Goal: Information Seeking & Learning: Learn about a topic

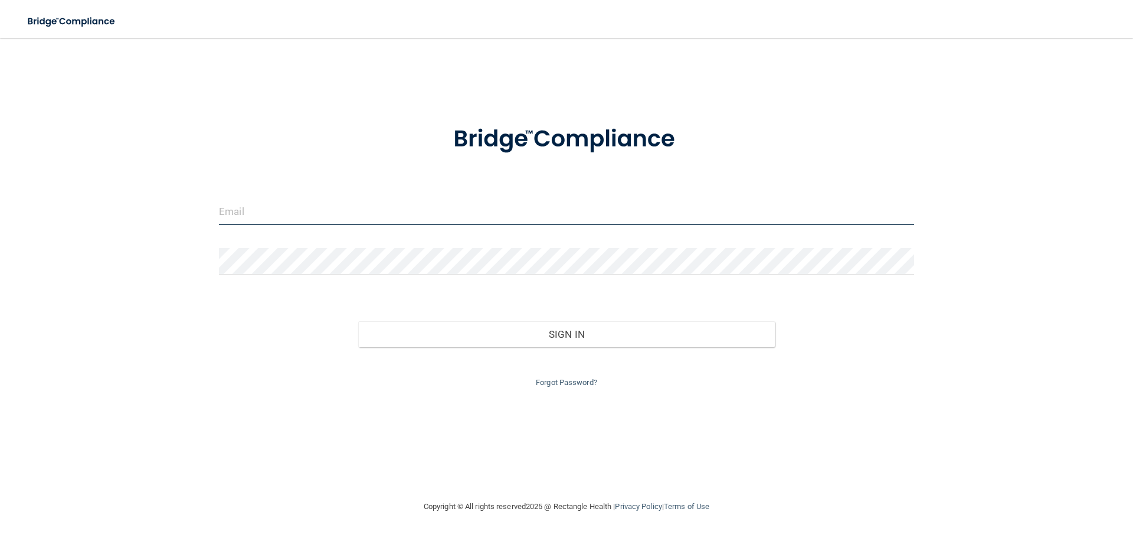
click at [317, 208] on input "email" at bounding box center [566, 211] width 695 height 27
type input "[EMAIL_ADDRESS][DOMAIN_NAME]"
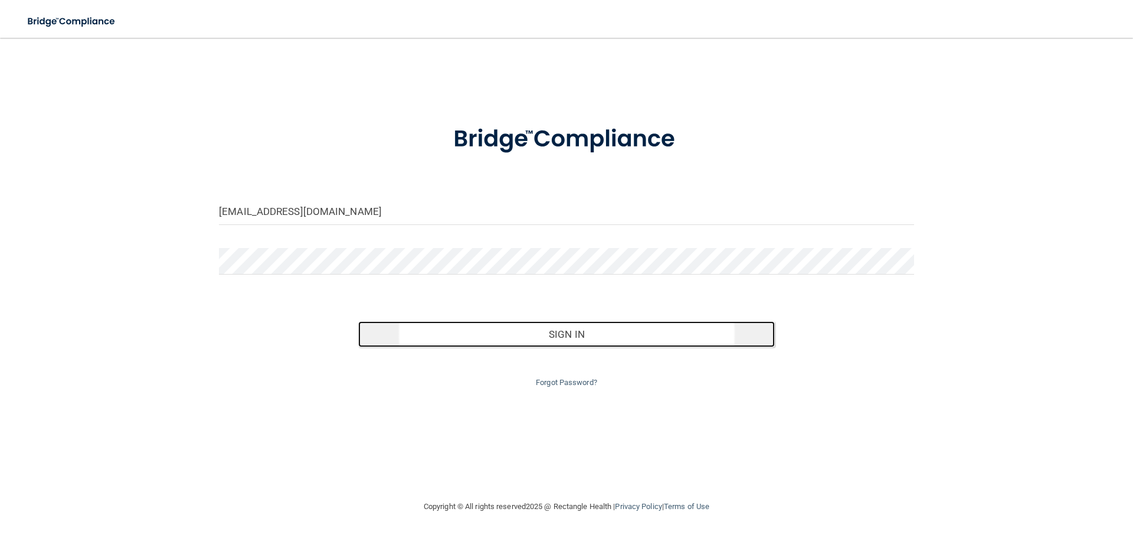
click at [564, 336] on button "Sign In" at bounding box center [566, 334] width 417 height 26
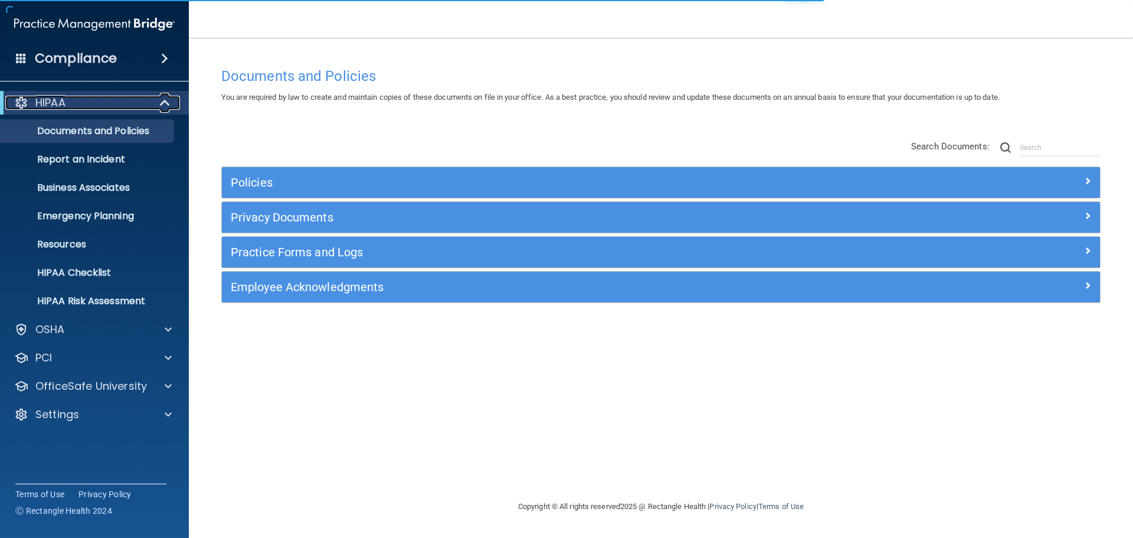
click at [142, 100] on div "HIPAA" at bounding box center [78, 103] width 146 height 14
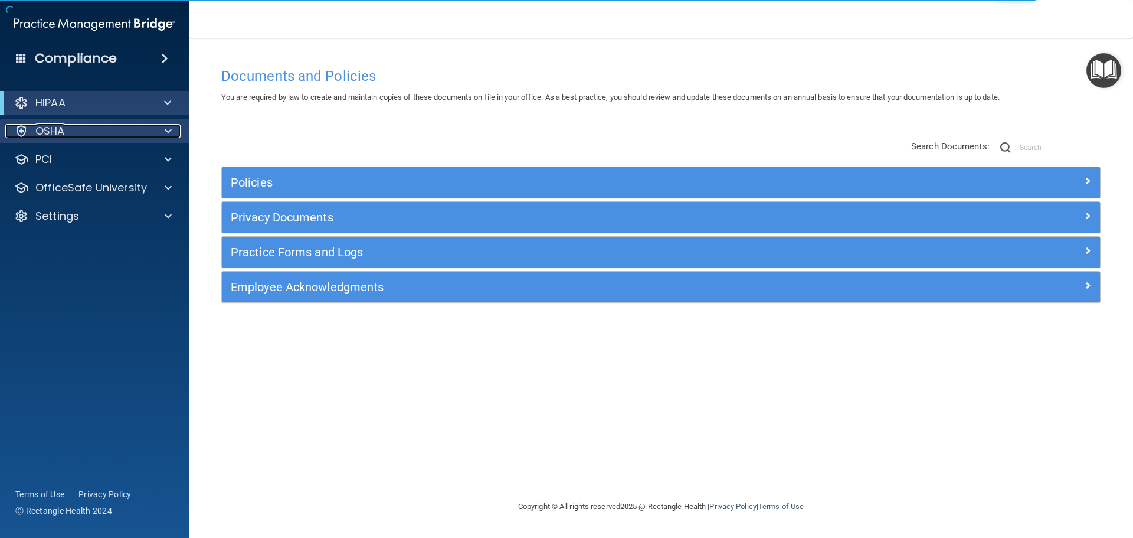
click at [125, 133] on div "OSHA" at bounding box center [78, 131] width 146 height 14
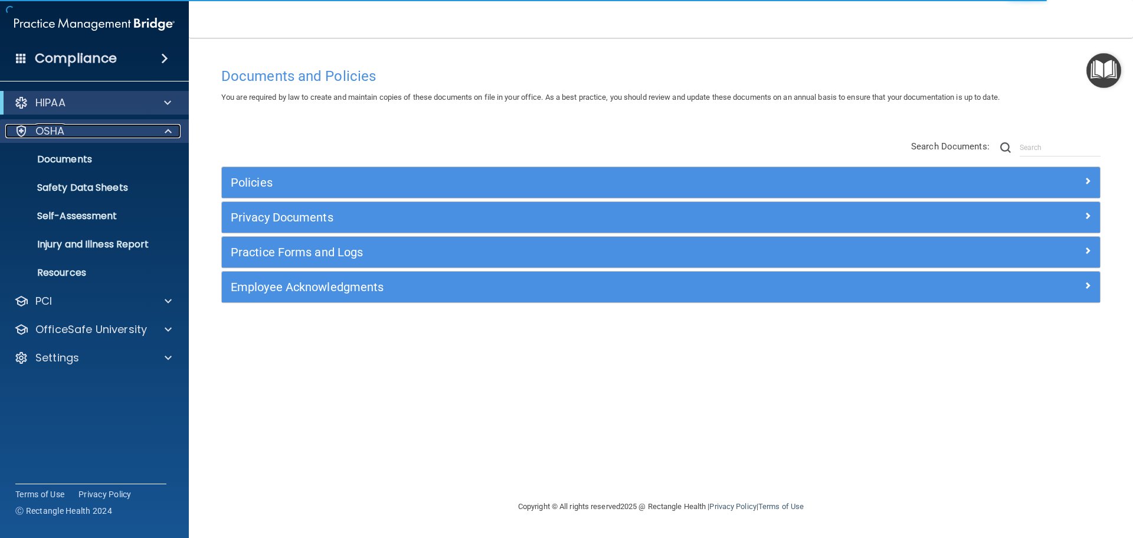
click at [125, 133] on div "OSHA" at bounding box center [78, 131] width 146 height 14
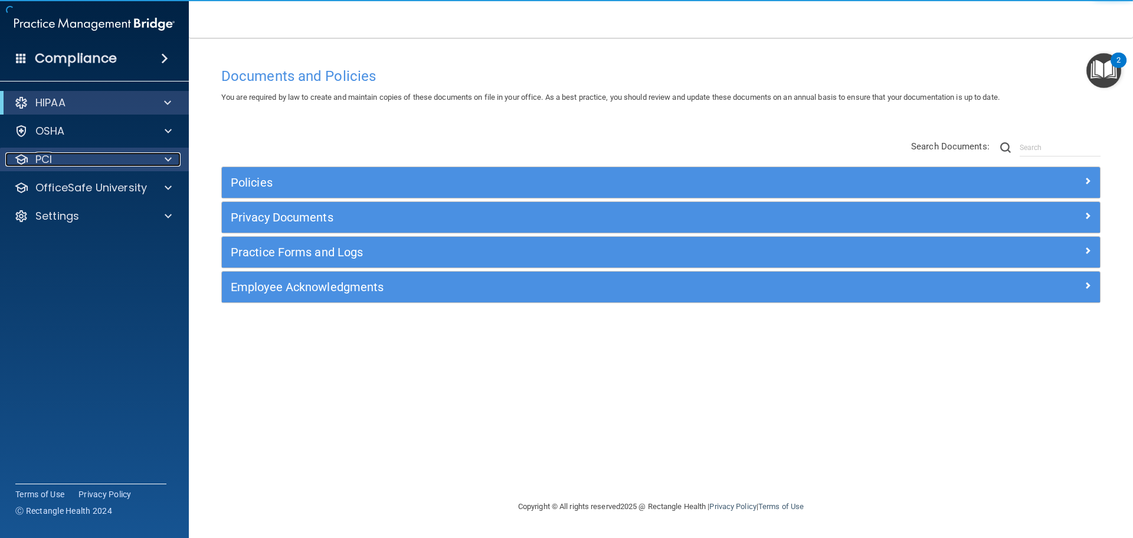
click at [116, 165] on div "PCI" at bounding box center [78, 159] width 146 height 14
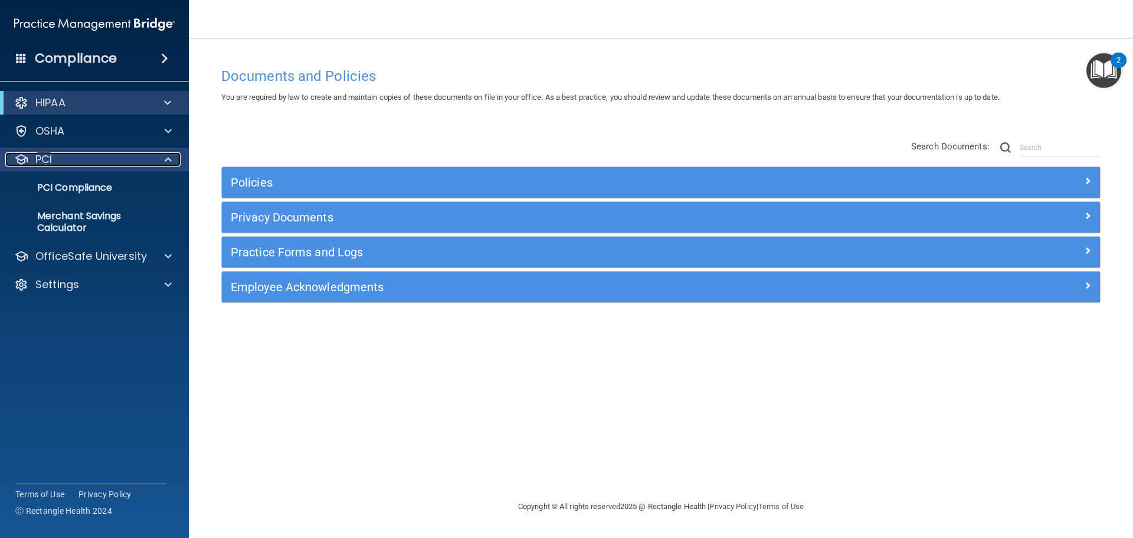
click at [116, 165] on div "PCI" at bounding box center [78, 159] width 146 height 14
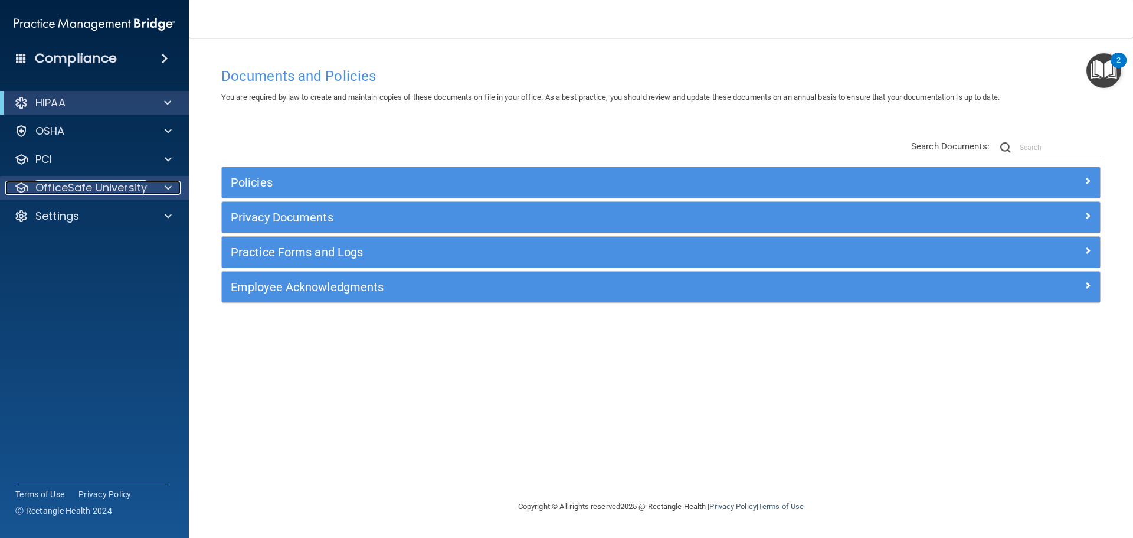
click at [117, 194] on p "OfficeSafe University" at bounding box center [91, 188] width 112 height 14
click at [163, 108] on div at bounding box center [165, 103] width 29 height 14
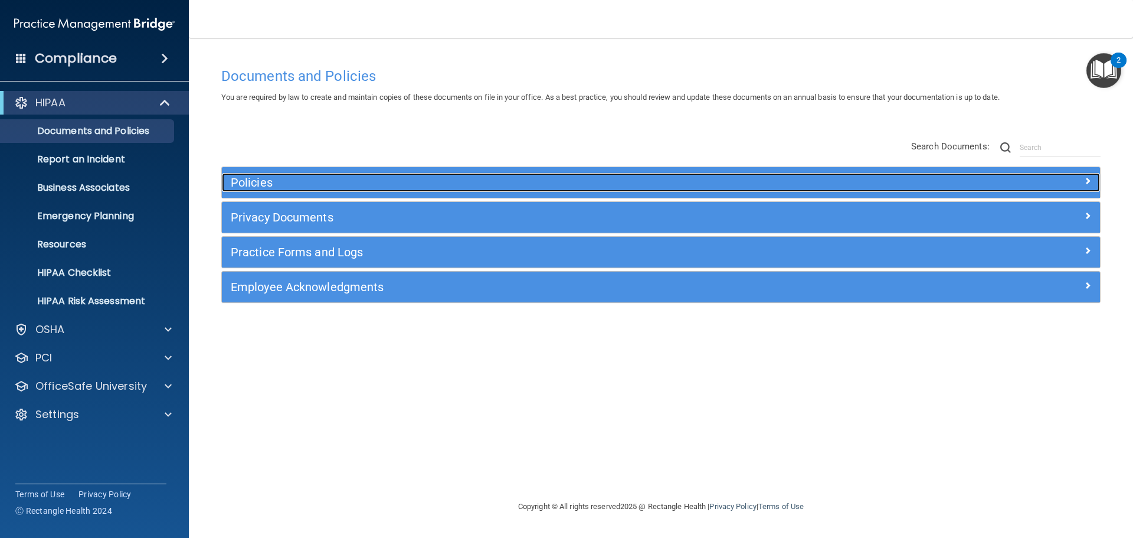
drag, startPoint x: 398, startPoint y: 176, endPoint x: 426, endPoint y: 168, distance: 29.5
click at [398, 176] on h5 "Policies" at bounding box center [551, 182] width 641 height 13
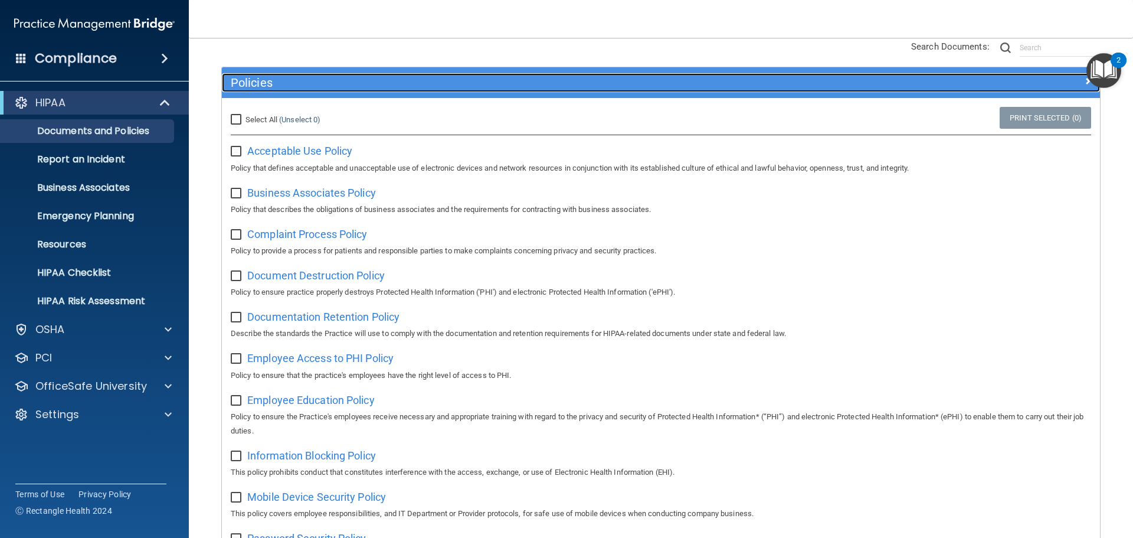
scroll to position [177, 0]
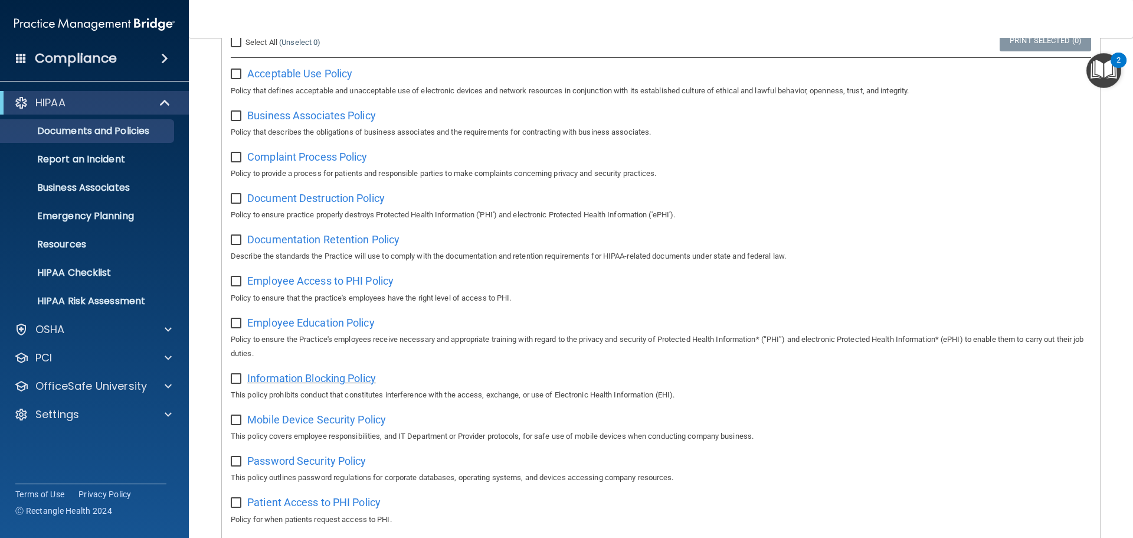
click at [362, 381] on span "Information Blocking Policy" at bounding box center [311, 378] width 129 height 12
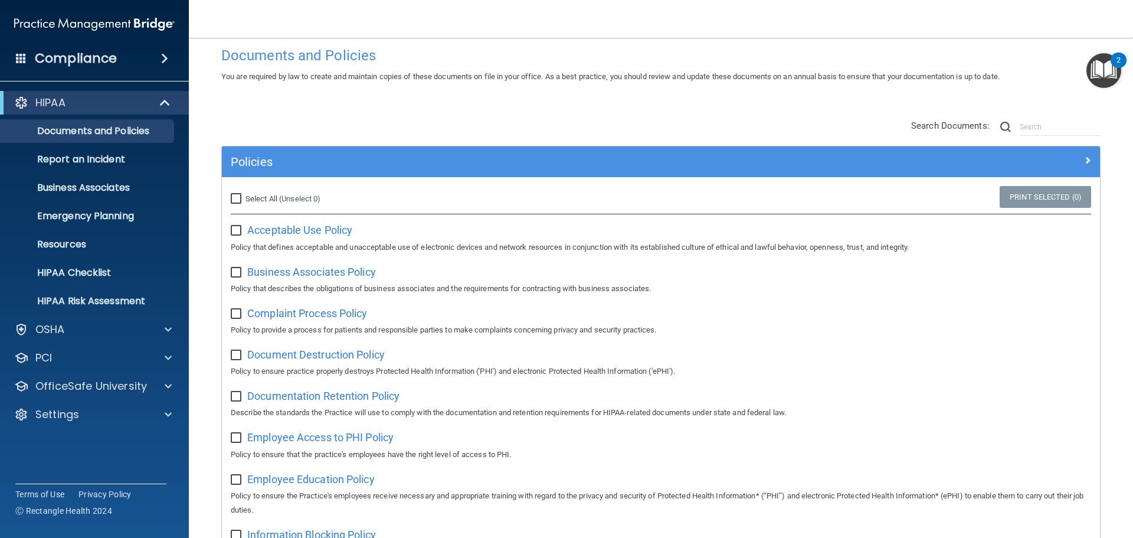
scroll to position [0, 0]
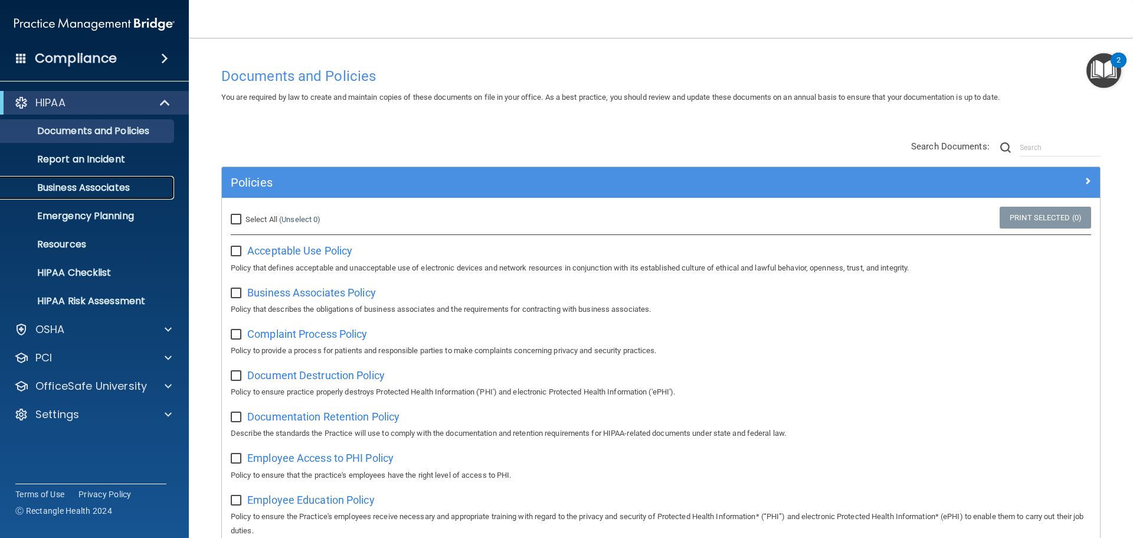
click at [112, 191] on p "Business Associates" at bounding box center [88, 188] width 161 height 12
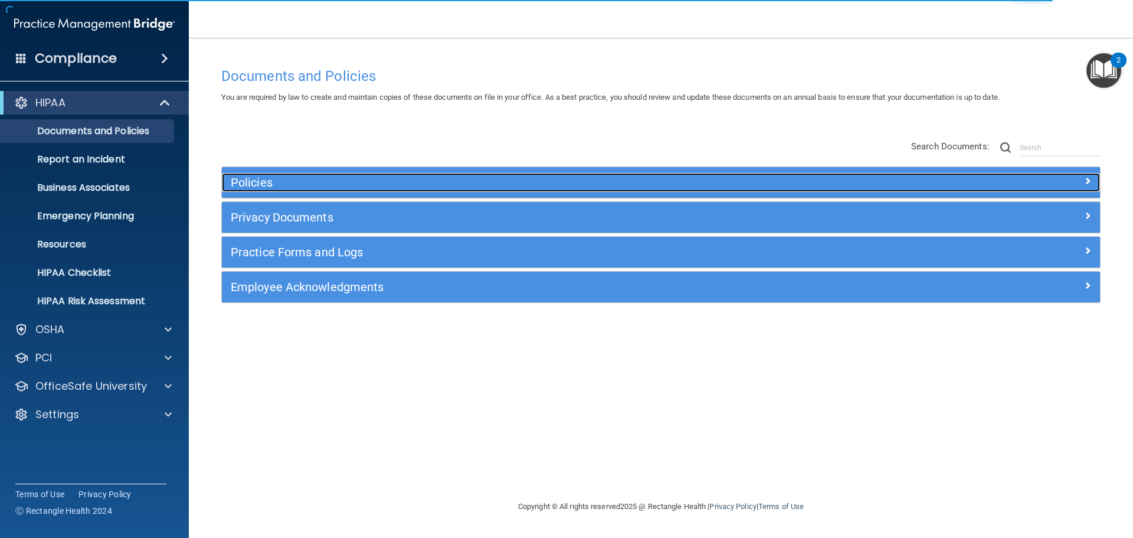
click at [505, 187] on h5 "Policies" at bounding box center [551, 182] width 641 height 13
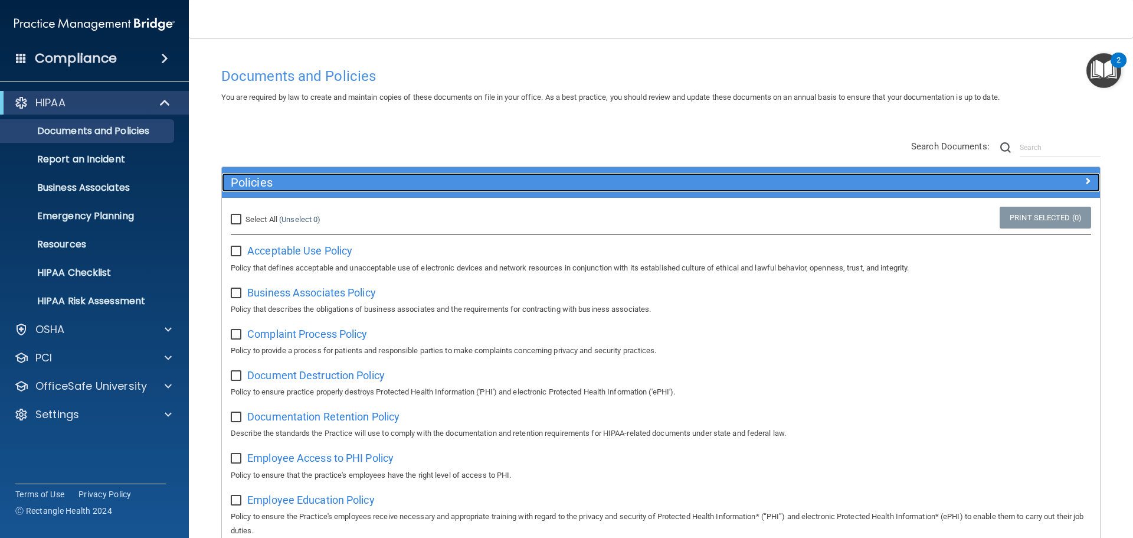
click at [644, 189] on h5 "Policies" at bounding box center [551, 182] width 641 height 13
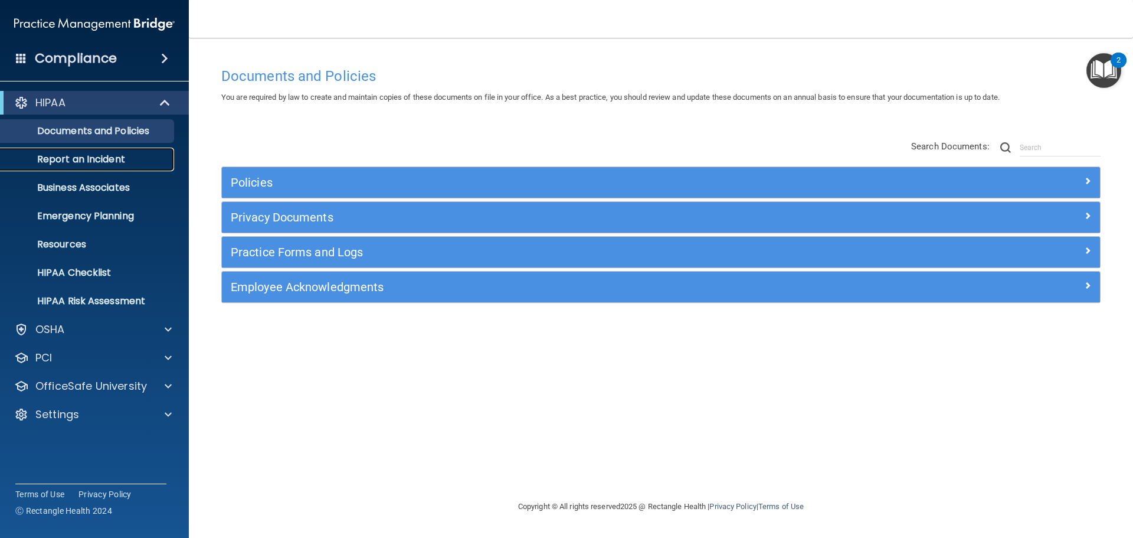
click at [139, 158] on p "Report an Incident" at bounding box center [88, 159] width 161 height 12
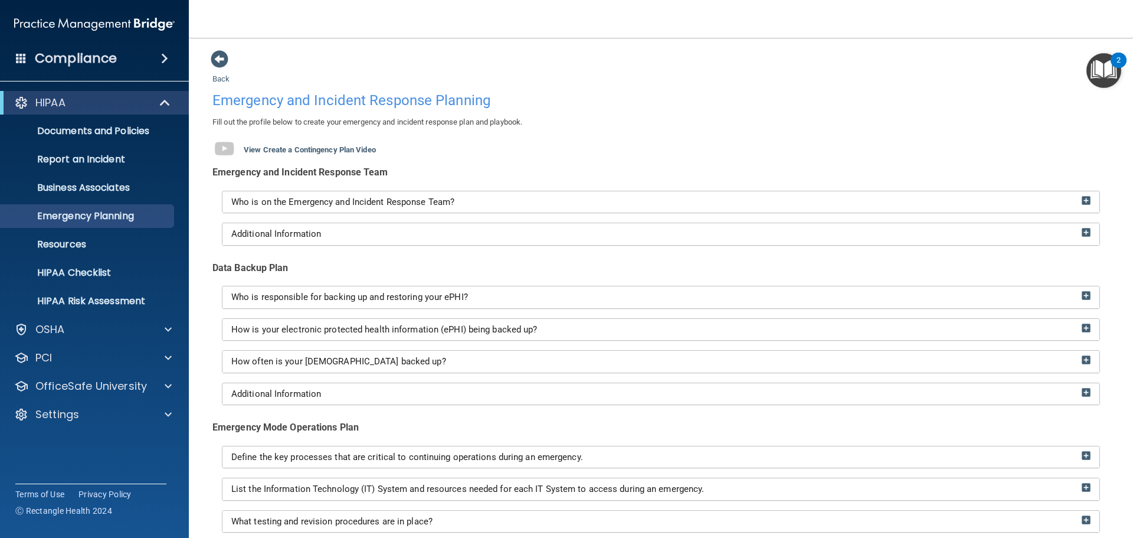
click at [511, 261] on div "Data Backup Plan" at bounding box center [660, 268] width 897 height 18
click at [574, 263] on div "Data Backup Plan" at bounding box center [660, 268] width 897 height 18
click at [158, 297] on p "HIPAA Risk Assessment" at bounding box center [88, 301] width 161 height 12
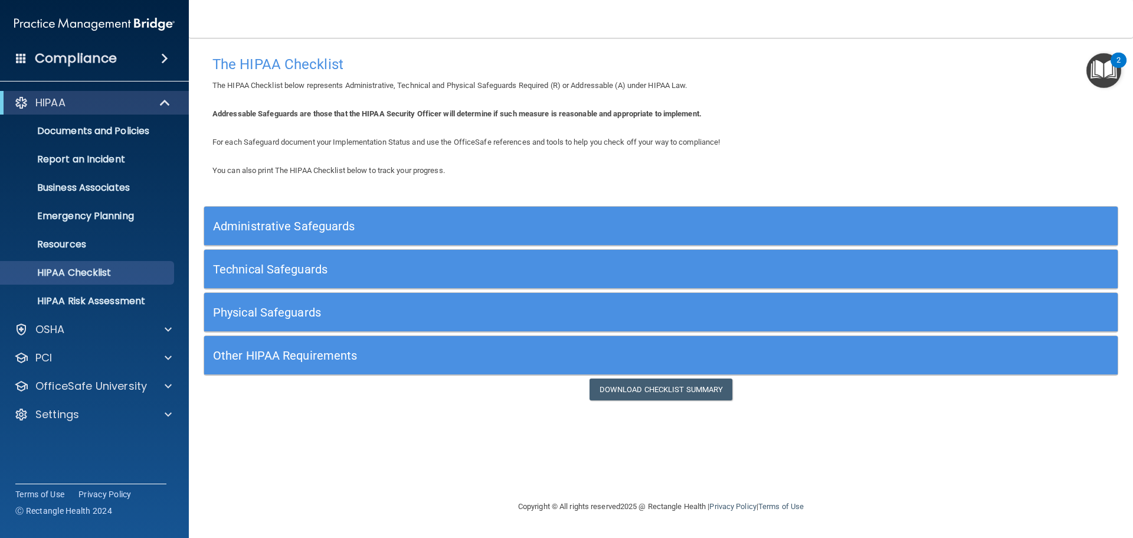
click at [418, 224] on h5 "Administrative Safeguards" at bounding box center [546, 226] width 667 height 13
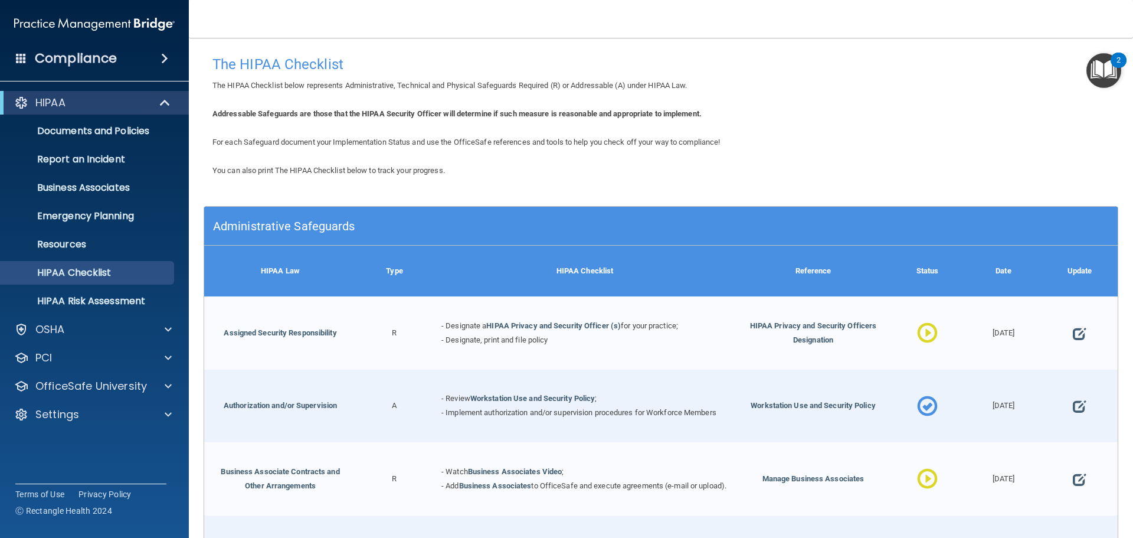
click at [519, 220] on h5 "Administrative Safeguards" at bounding box center [546, 226] width 667 height 13
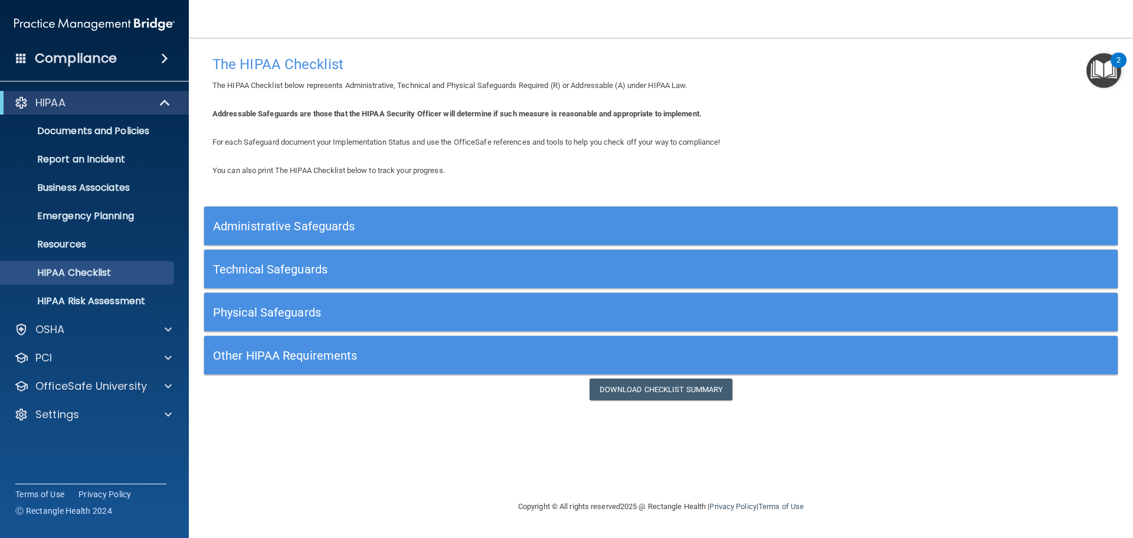
click at [463, 270] on h5 "Technical Safeguards" at bounding box center [546, 269] width 667 height 13
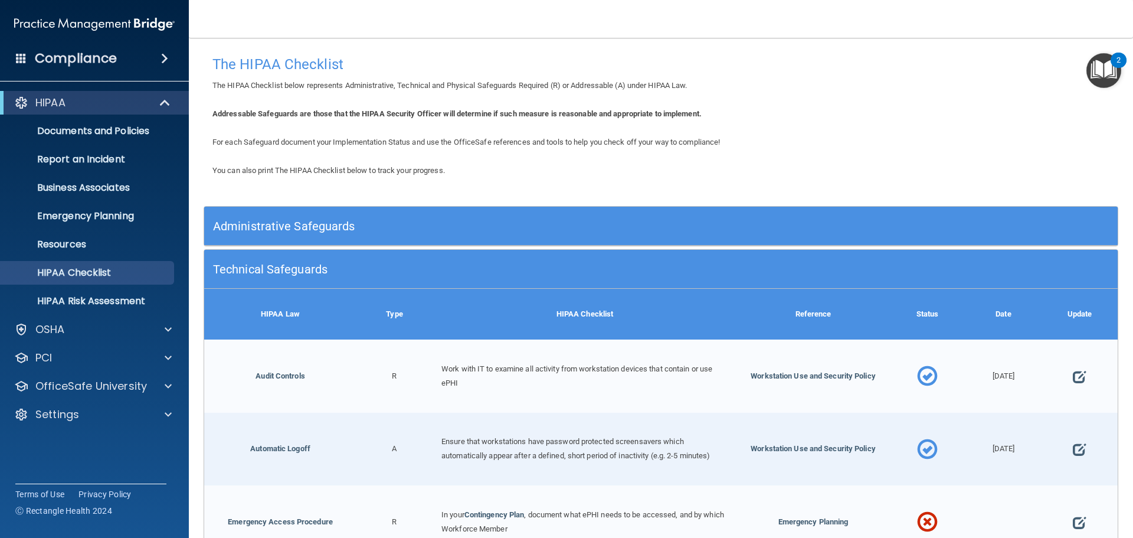
click at [512, 309] on div "HIPAA Checklist" at bounding box center [585, 314] width 304 height 51
click at [526, 279] on div "Technical Safeguards" at bounding box center [546, 269] width 685 height 27
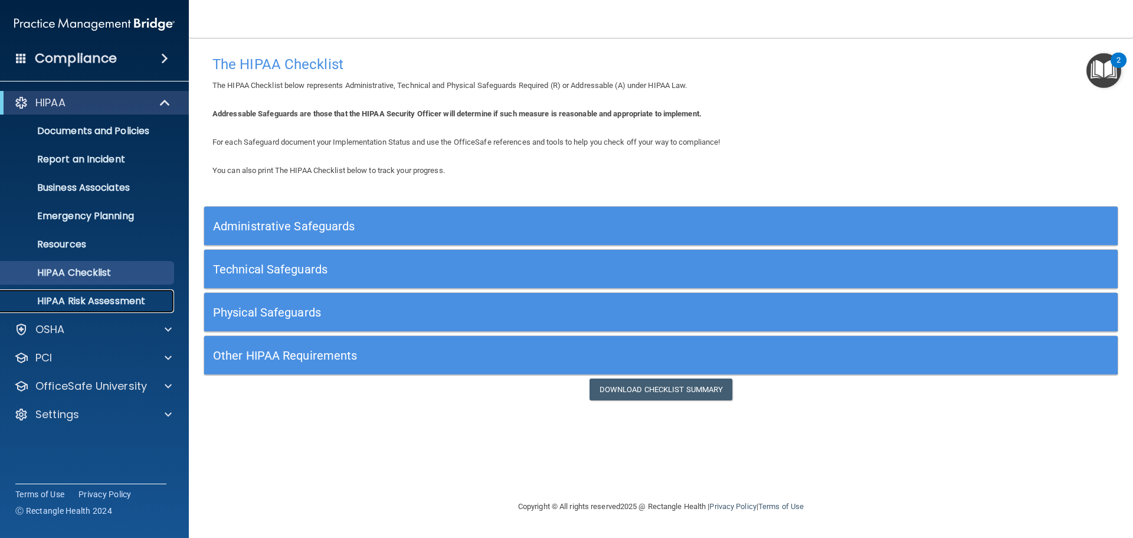
click at [130, 303] on p "HIPAA Risk Assessment" at bounding box center [88, 301] width 161 height 12
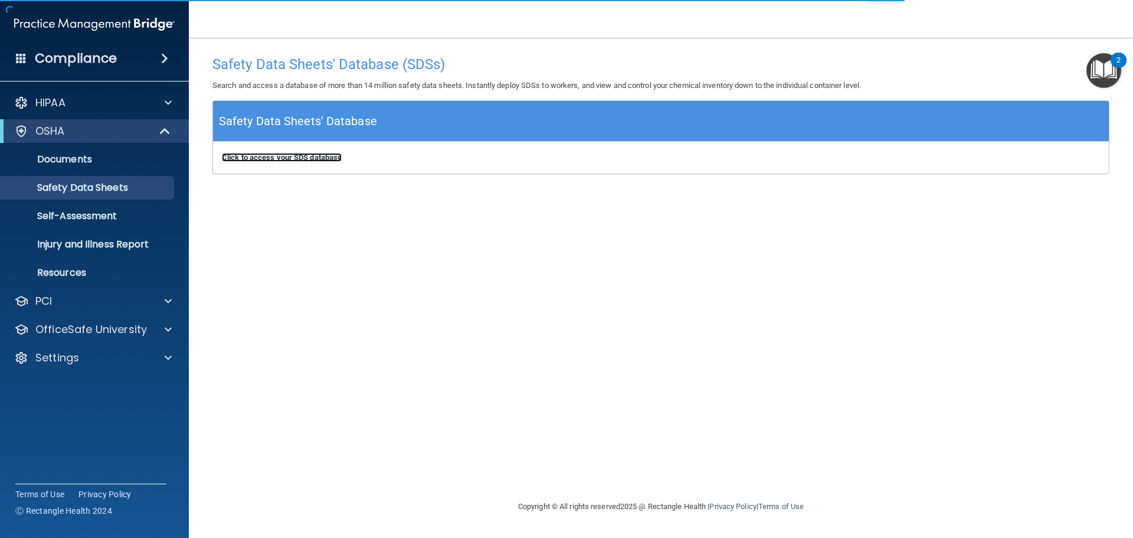
click at [292, 156] on b "Click to access your SDS database" at bounding box center [282, 157] width 120 height 9
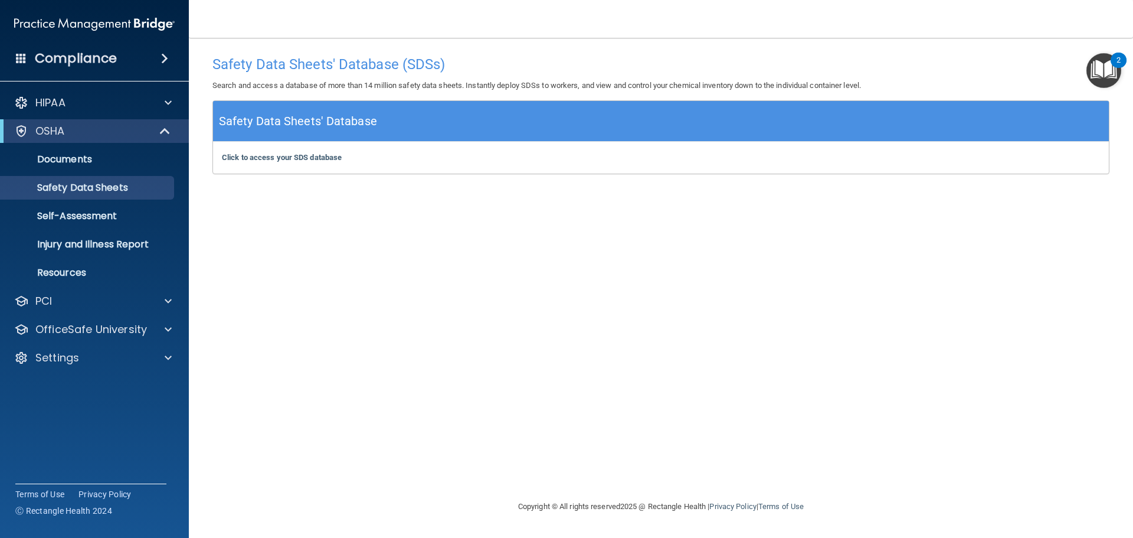
click at [119, 142] on div "OSHA" at bounding box center [94, 131] width 189 height 24
click at [107, 133] on div "OSHA" at bounding box center [78, 131] width 146 height 14
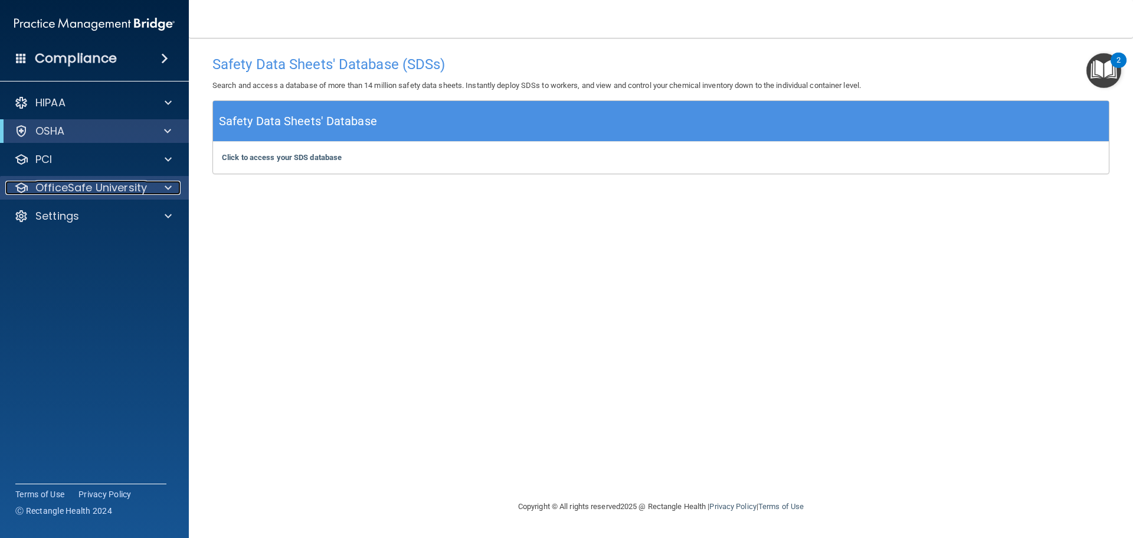
click at [119, 186] on p "OfficeSafe University" at bounding box center [91, 188] width 112 height 14
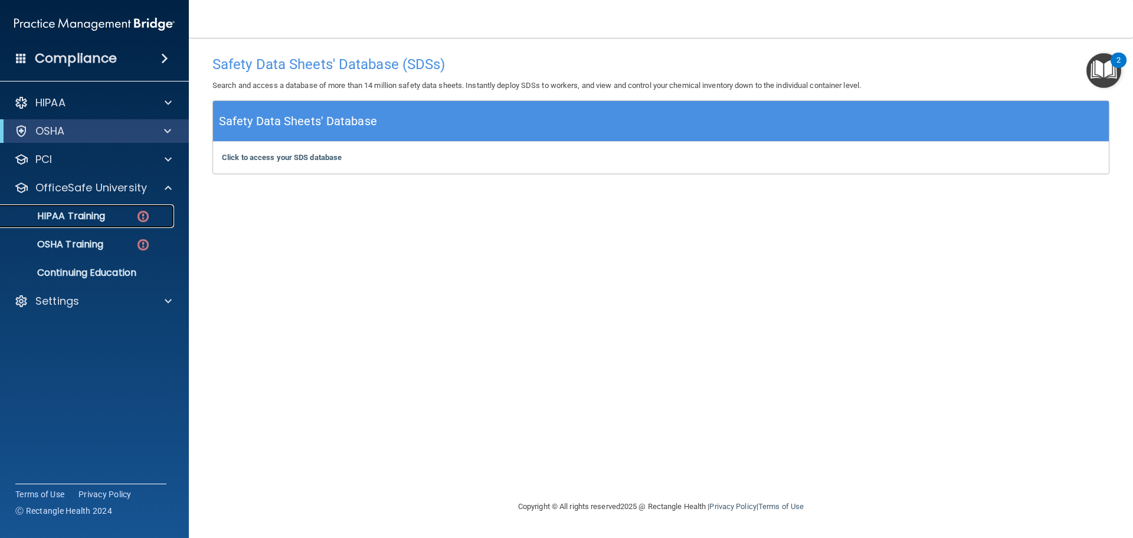
click at [133, 224] on link "HIPAA Training" at bounding box center [81, 216] width 186 height 24
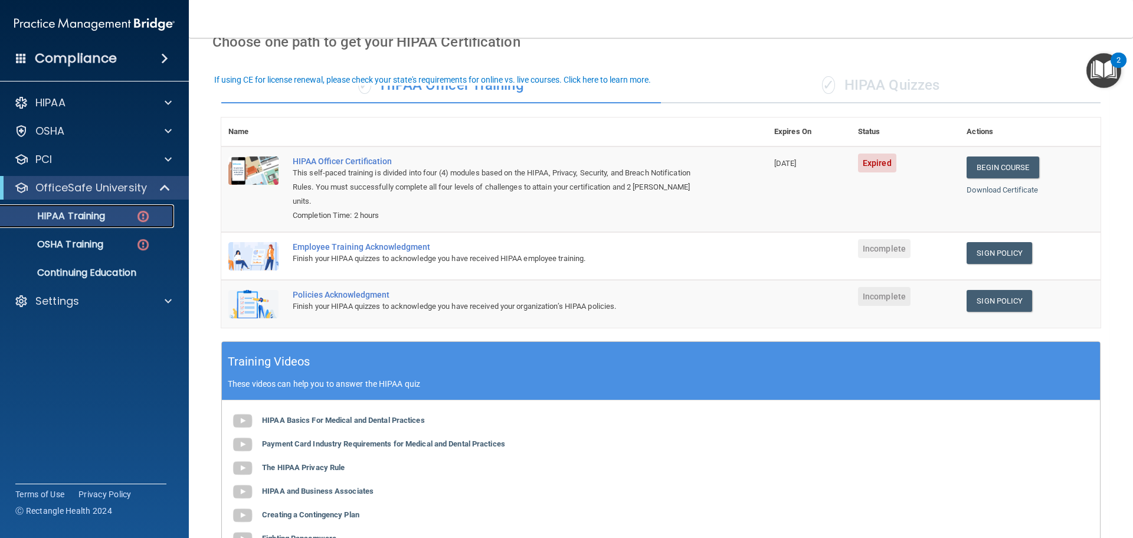
scroll to position [41, 0]
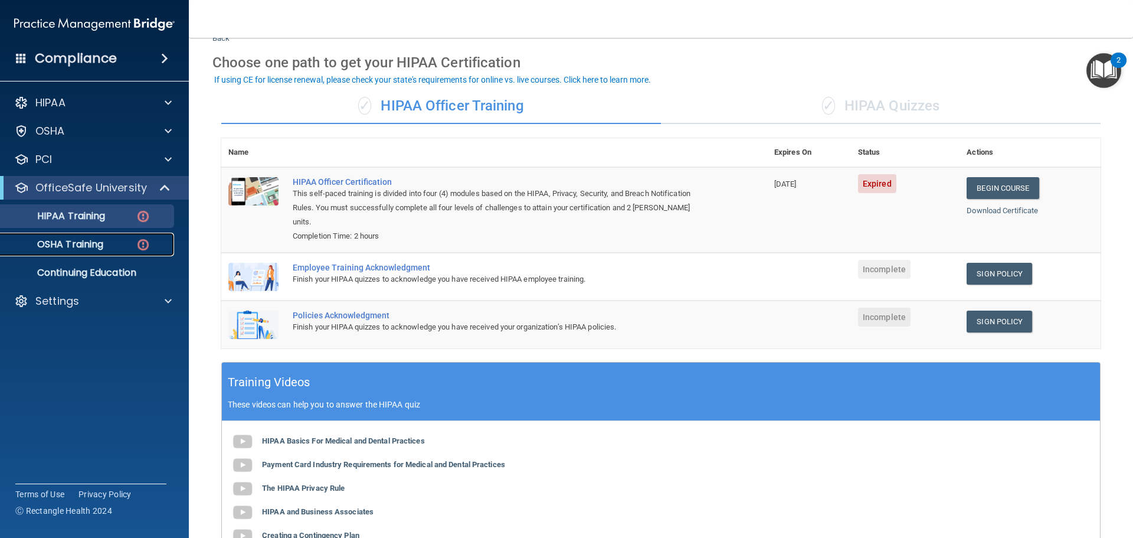
click at [111, 250] on link "OSHA Training" at bounding box center [81, 244] width 186 height 24
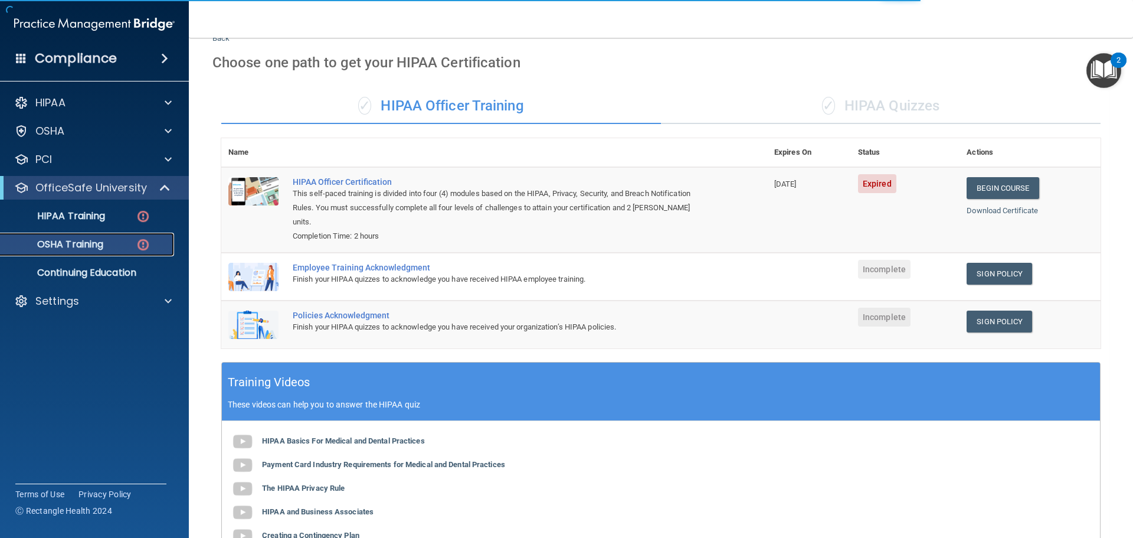
scroll to position [5, 0]
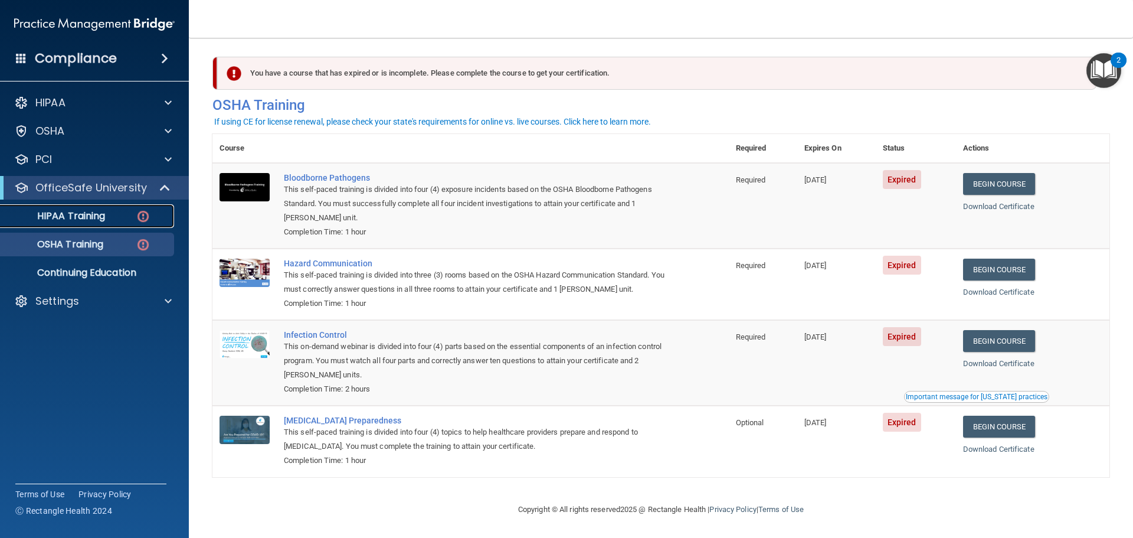
click at [104, 222] on p "HIPAA Training" at bounding box center [56, 216] width 97 height 12
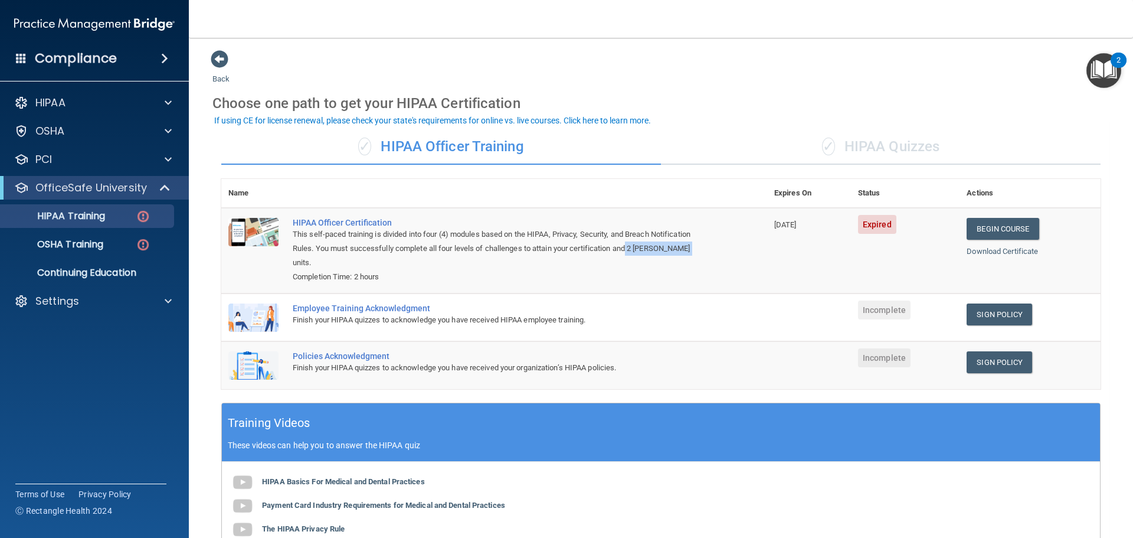
drag, startPoint x: 699, startPoint y: 249, endPoint x: 630, endPoint y: 253, distance: 69.2
click at [630, 253] on td "HIPAA Officer Certification This self-paced training is divided into four (4) m…" at bounding box center [527, 251] width 482 height 86
click at [630, 253] on div "This self-paced training is divided into four (4) modules based on the HIPAA, P…" at bounding box center [500, 248] width 415 height 42
click at [138, 97] on div "HIPAA" at bounding box center [78, 103] width 146 height 14
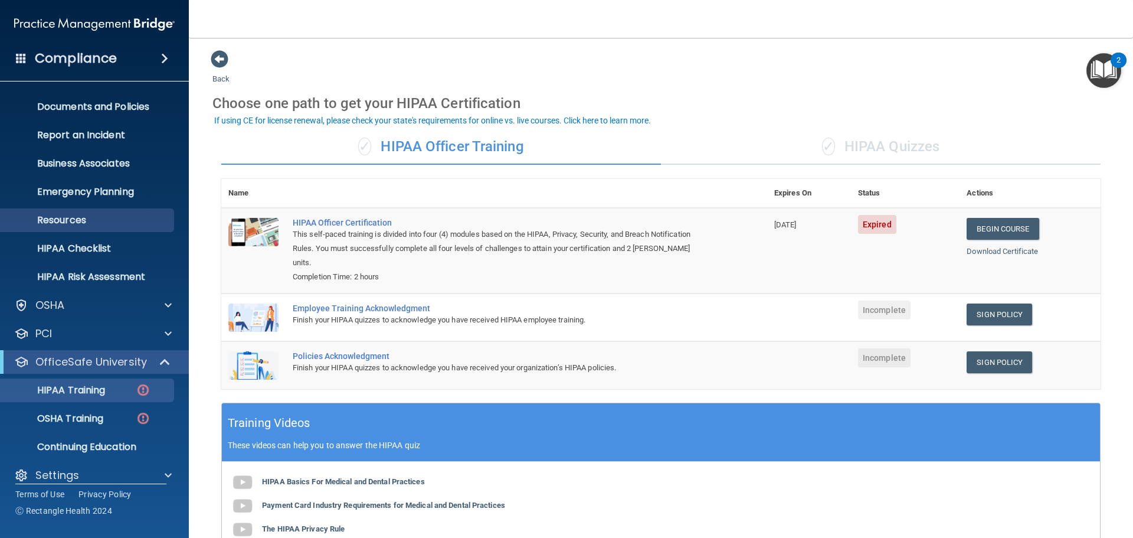
scroll to position [37, 0]
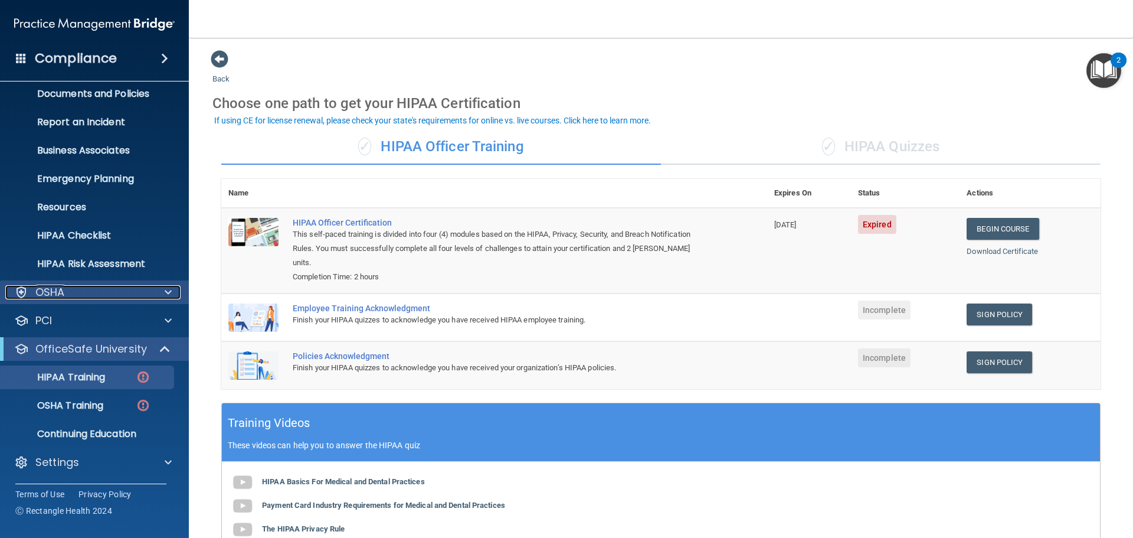
click at [138, 294] on div "OSHA" at bounding box center [78, 292] width 146 height 14
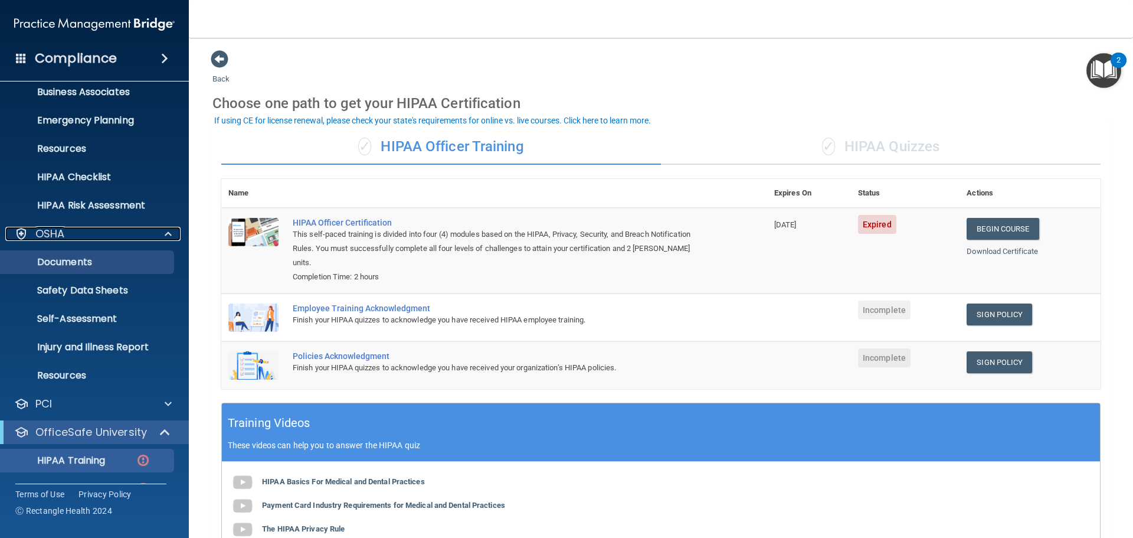
scroll to position [96, 0]
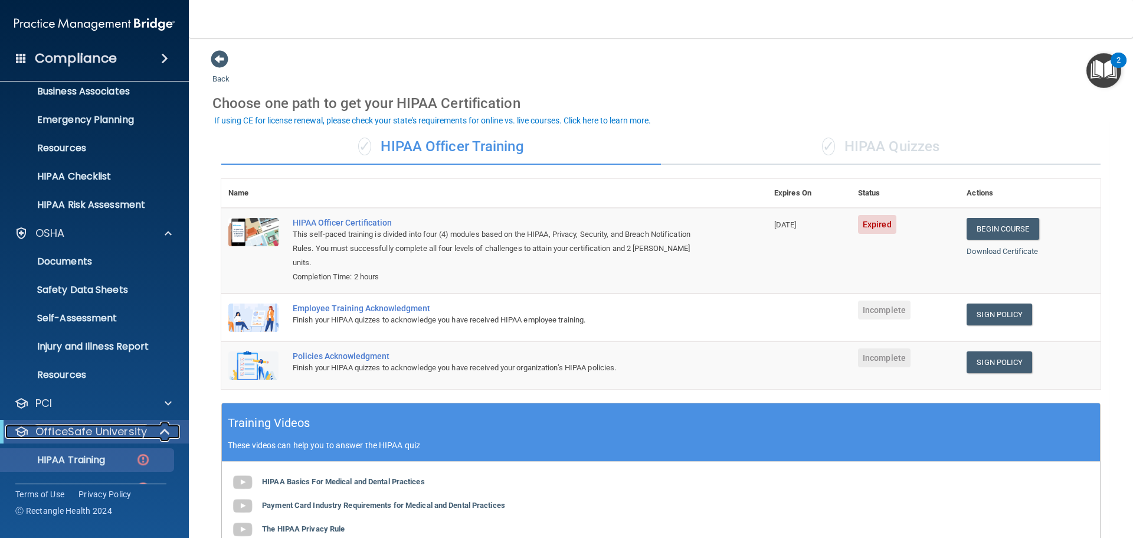
click at [154, 425] on div at bounding box center [165, 431] width 29 height 14
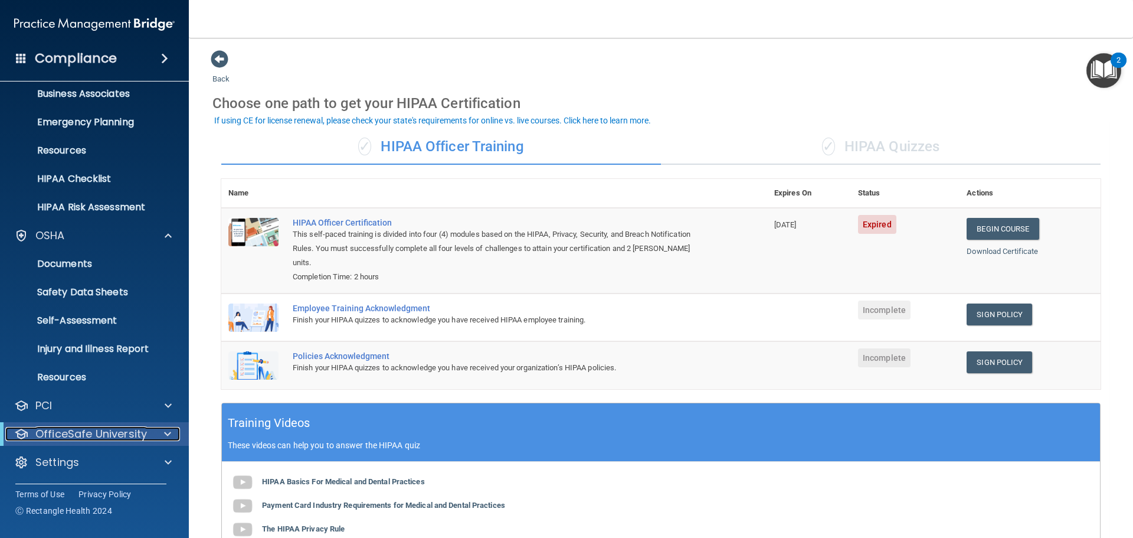
click at [157, 434] on div at bounding box center [165, 434] width 29 height 14
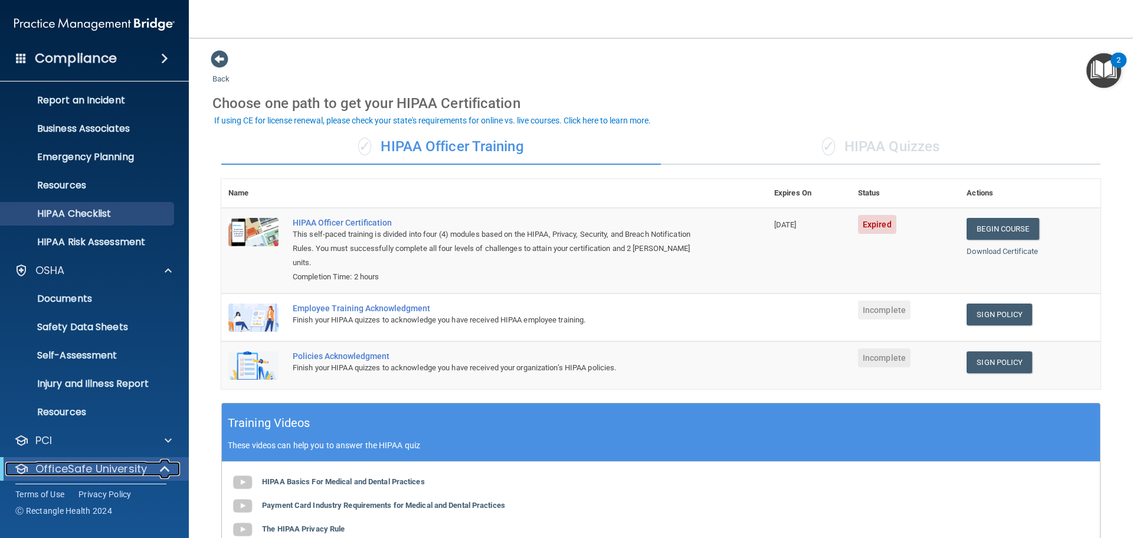
scroll to position [0, 0]
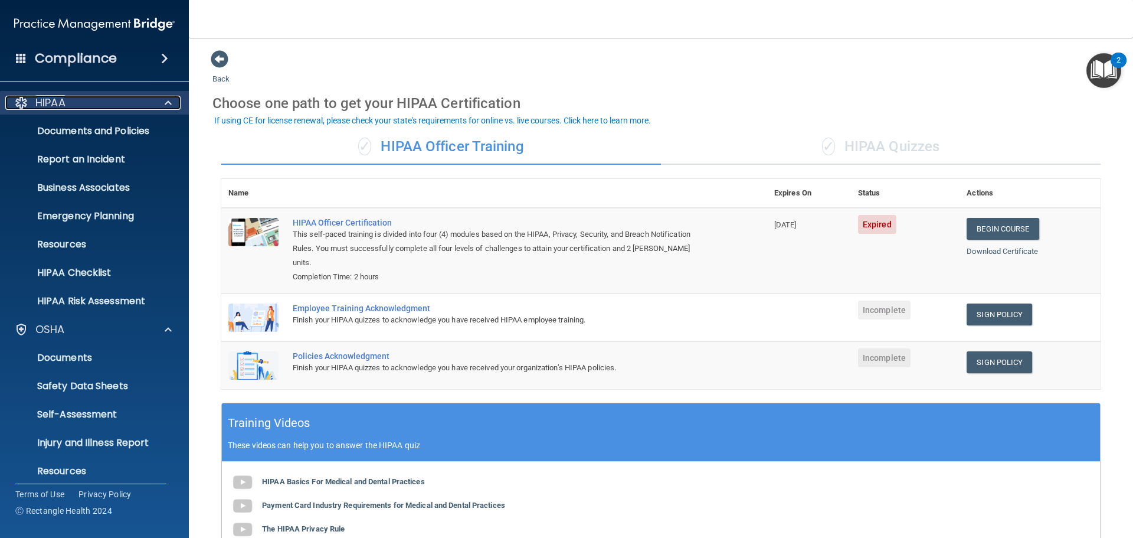
click at [136, 109] on div "HIPAA" at bounding box center [78, 103] width 146 height 14
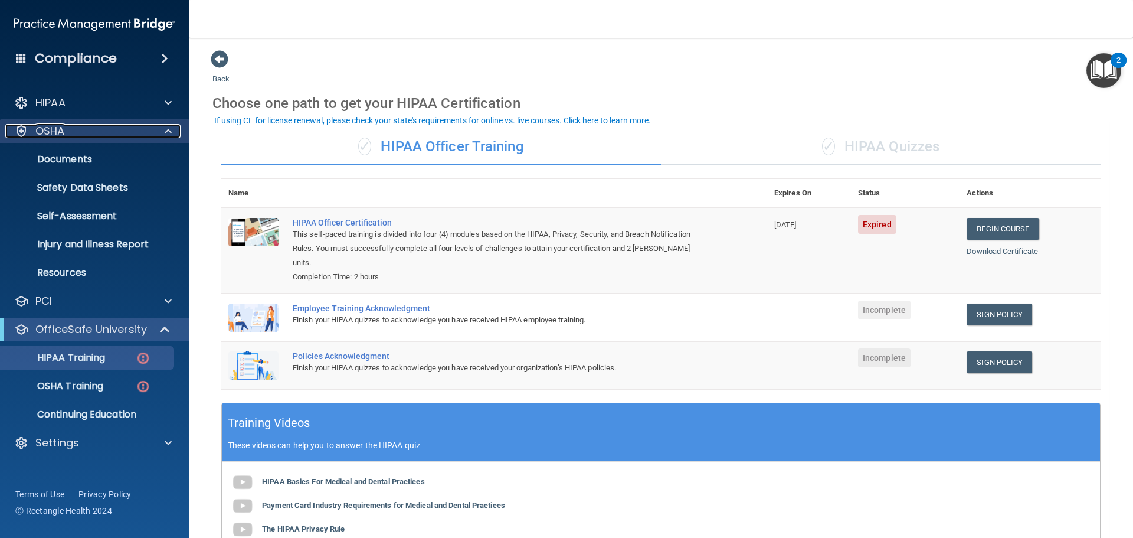
click at [108, 127] on div "OSHA" at bounding box center [78, 131] width 146 height 14
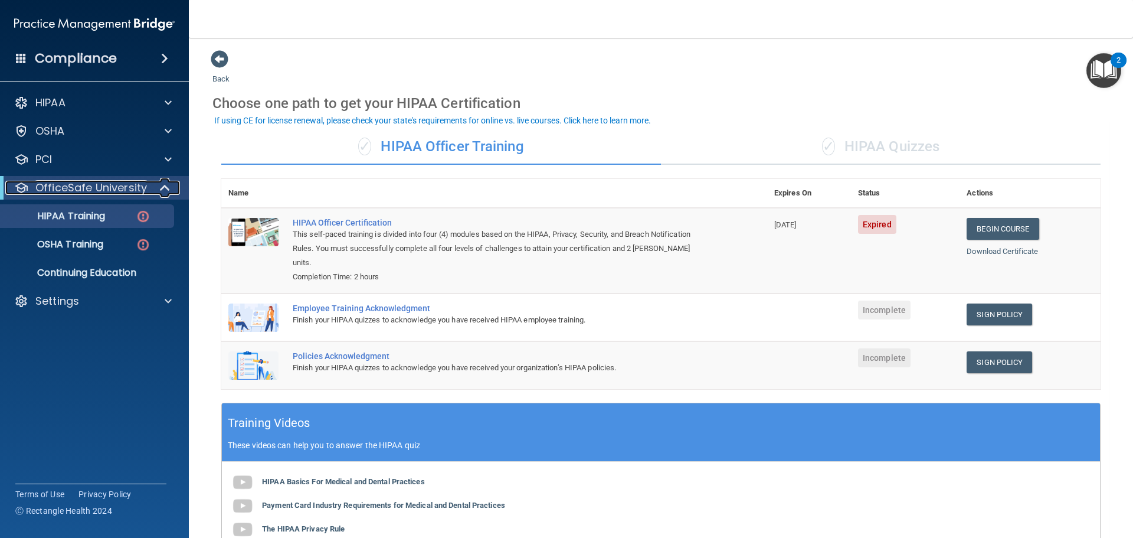
click at [119, 184] on p "OfficeSafe University" at bounding box center [91, 188] width 112 height 14
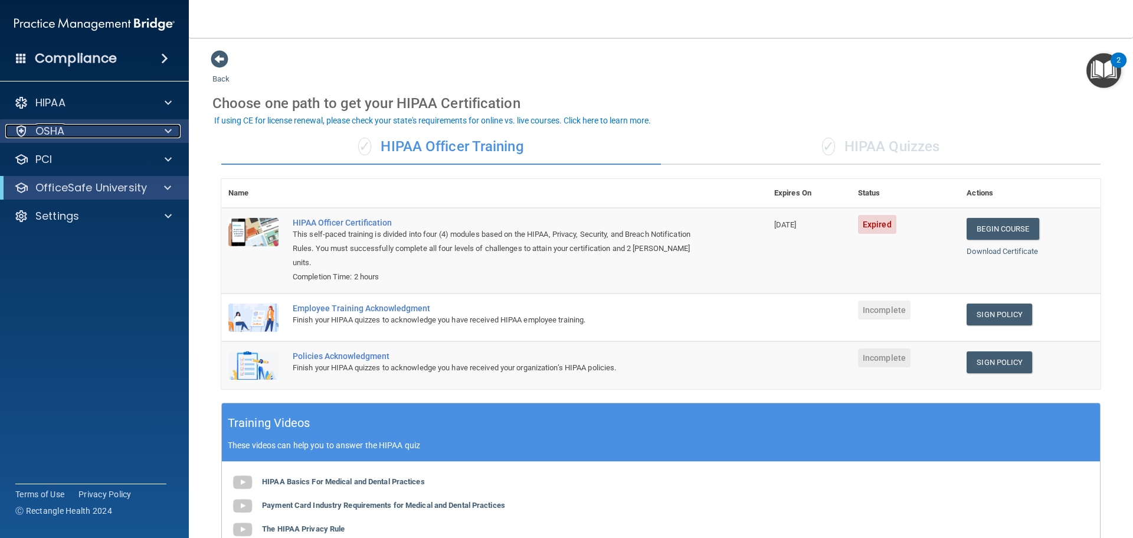
click at [127, 133] on div "OSHA" at bounding box center [78, 131] width 146 height 14
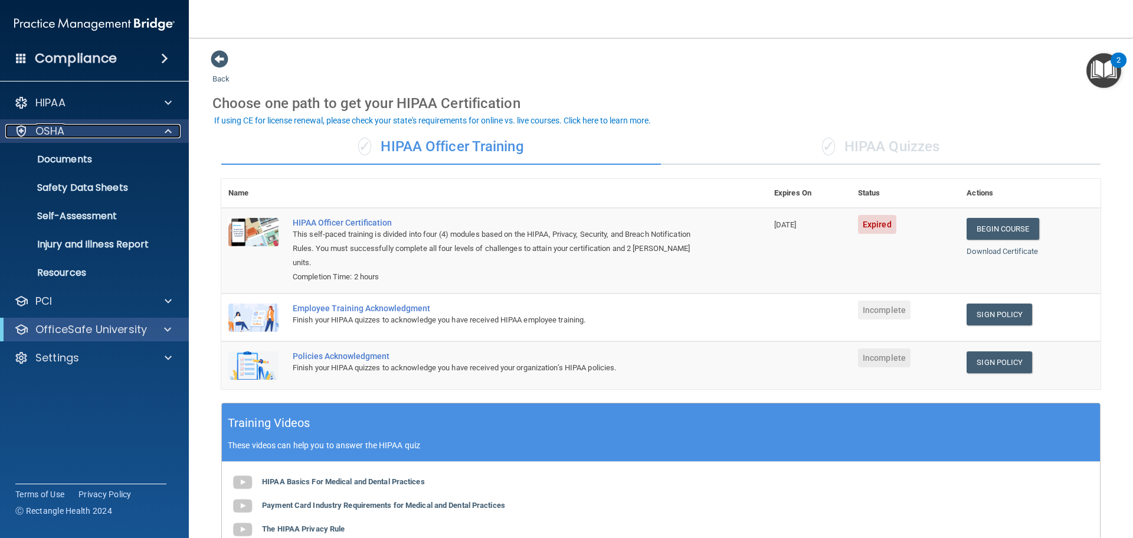
click at [129, 124] on div "OSHA" at bounding box center [78, 131] width 146 height 14
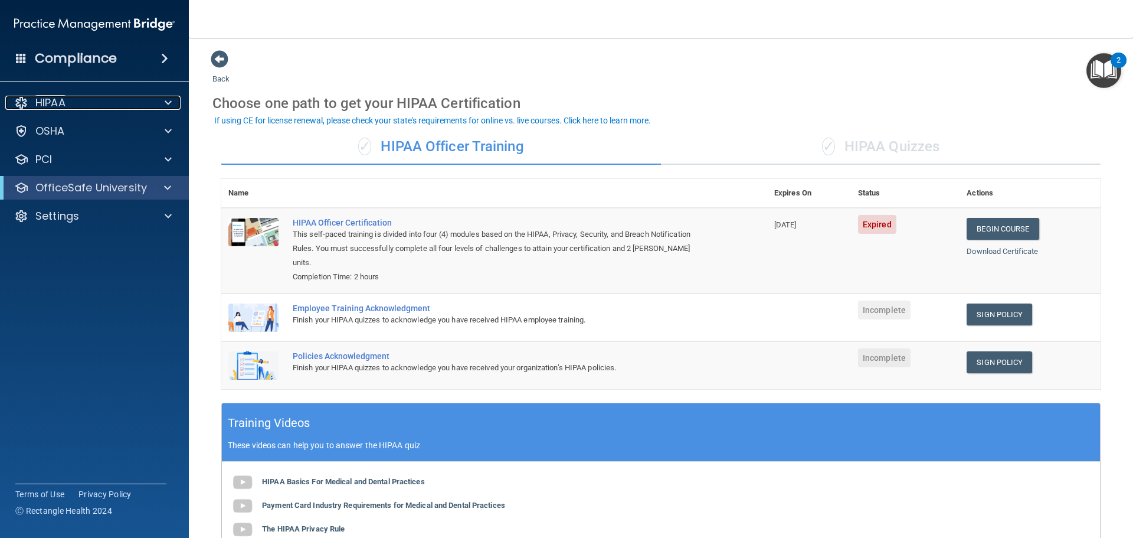
drag, startPoint x: 161, startPoint y: 107, endPoint x: 160, endPoint y: 114, distance: 7.7
click at [161, 107] on div at bounding box center [167, 103] width 30 height 14
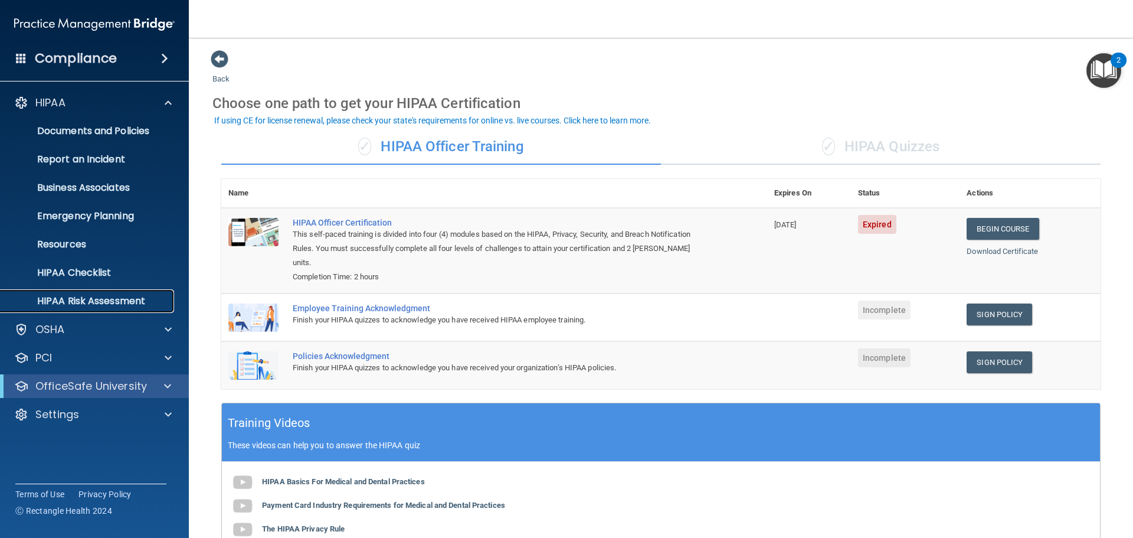
click at [141, 297] on p "HIPAA Risk Assessment" at bounding box center [88, 301] width 161 height 12
